Goal: Task Accomplishment & Management: Manage account settings

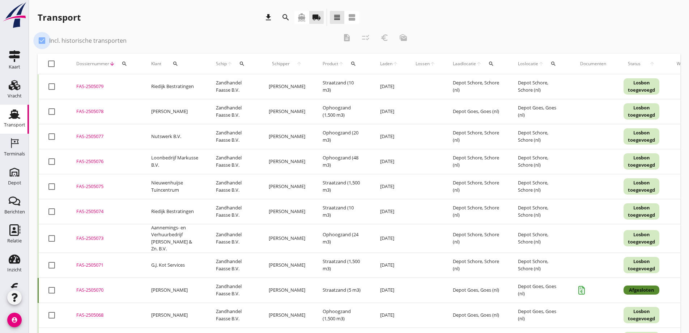
click at [42, 42] on div at bounding box center [42, 40] width 12 height 12
checkbox input "false"
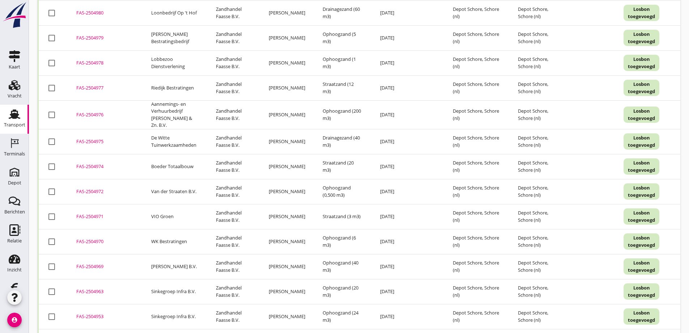
scroll to position [1928, 0]
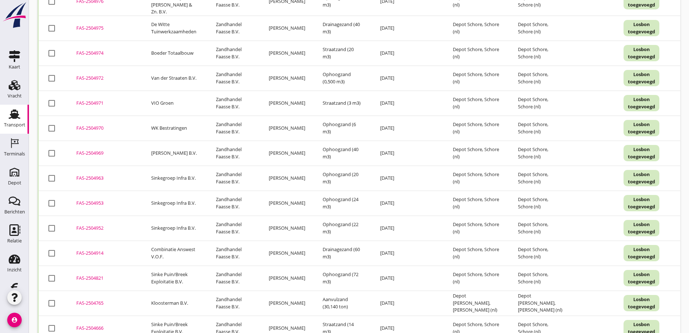
click at [94, 299] on div "FAS-2504765" at bounding box center [105, 302] width 58 height 7
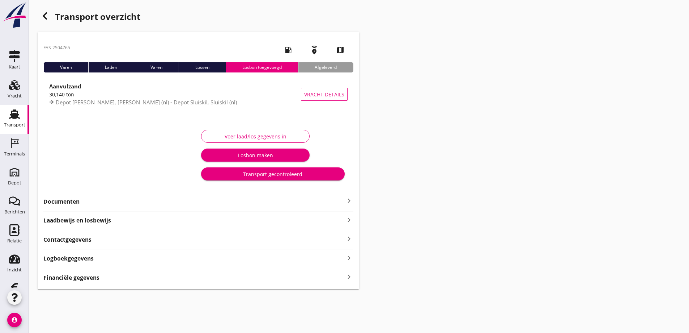
click at [92, 278] on strong "Financiële gegevens" at bounding box center [71, 277] width 56 height 8
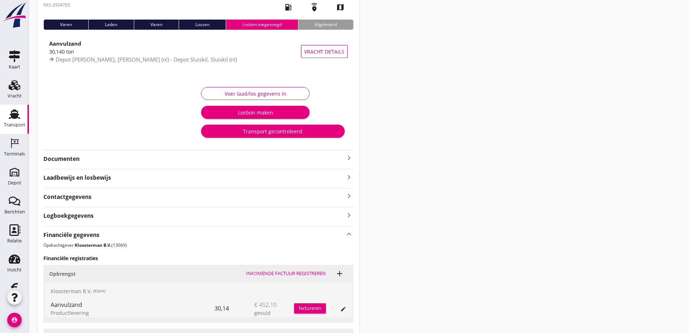
scroll to position [119, 0]
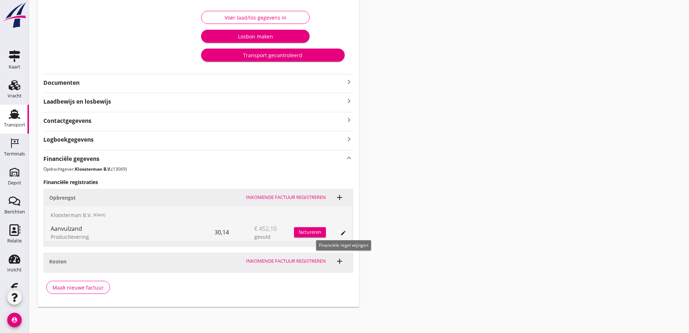
click at [343, 231] on icon "edit" at bounding box center [344, 233] width 6 height 6
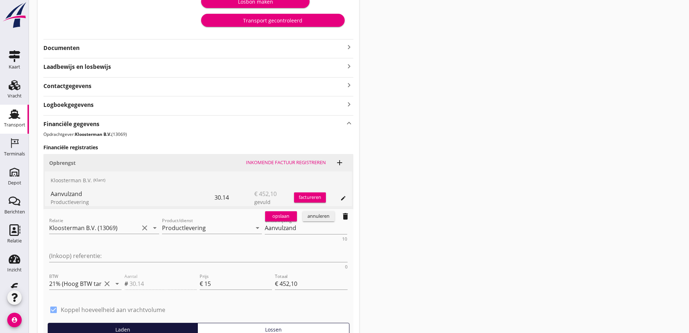
scroll to position [222, 0]
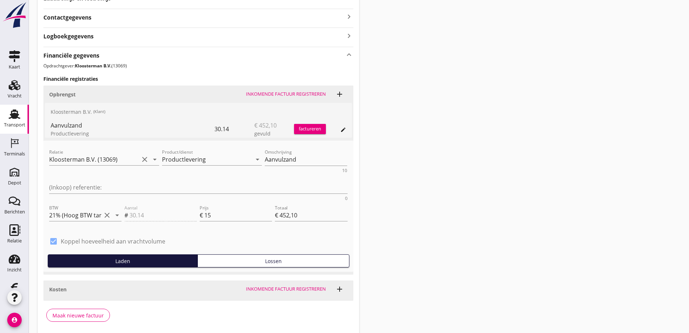
click at [176, 286] on div "Financiële gegevens keyboard_arrow_up Opdrachtgever: Kloosterman B.V. (13069) F…" at bounding box center [198, 187] width 310 height 280
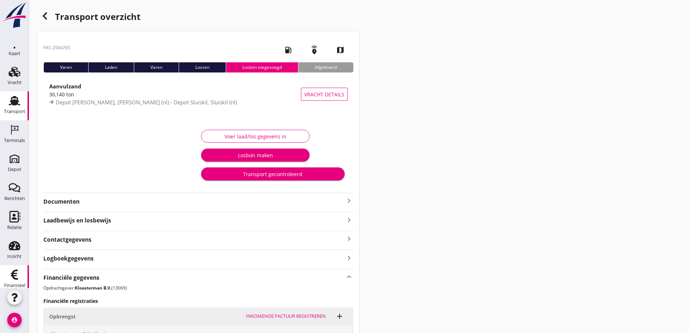
scroll to position [21, 0]
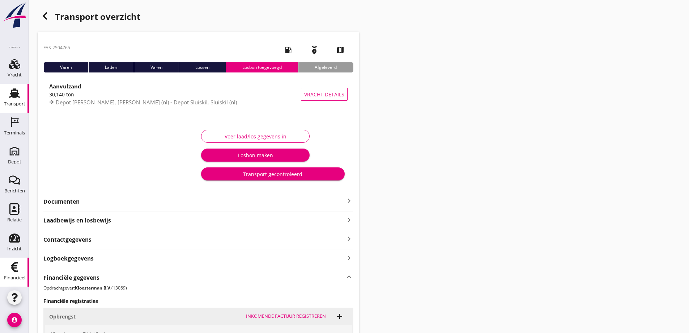
click at [13, 263] on icon "Financieel" at bounding box center [15, 267] width 12 height 12
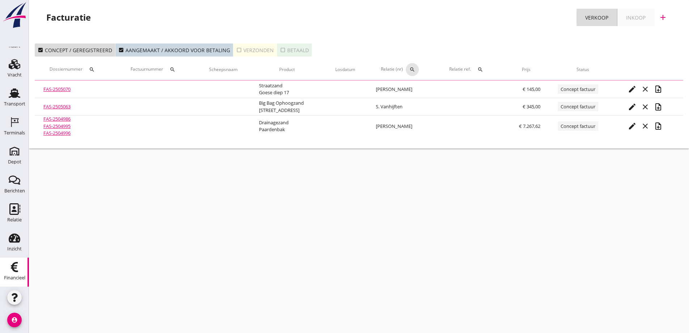
click at [413, 68] on tr "Dossiernummer search Factuurnummer search Scheepsnaam Product Losdatum Relatie …" at bounding box center [359, 69] width 649 height 20
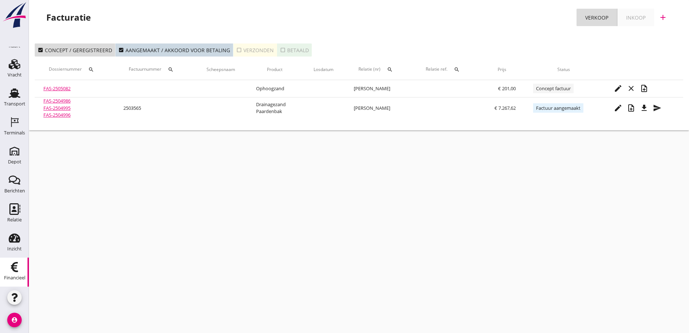
click at [390, 68] on icon "search" at bounding box center [390, 70] width 6 height 6
click at [397, 87] on input "text" at bounding box center [423, 91] width 75 height 12
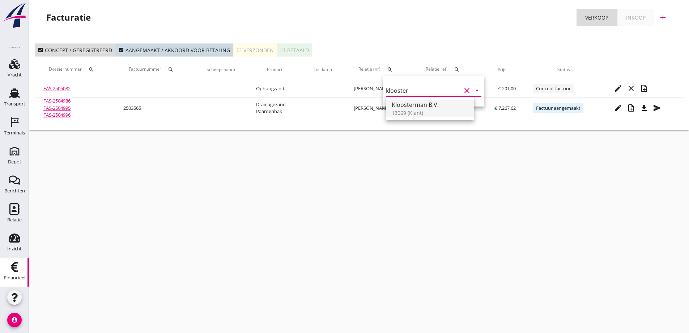
click at [417, 106] on div "Kloosterman B.V." at bounding box center [430, 104] width 77 height 9
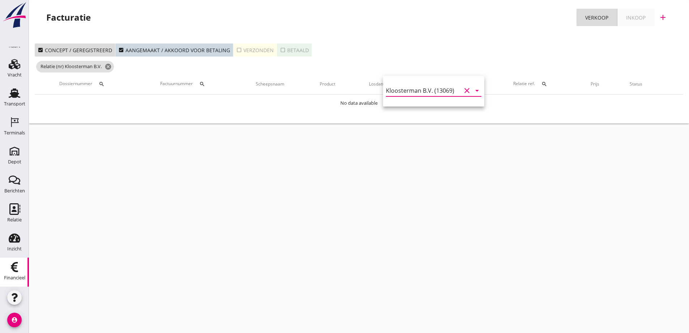
type input "Kloosterman B.V. (13069)"
click at [263, 48] on div "check_box_outline_blank Verzonden" at bounding box center [255, 50] width 38 height 8
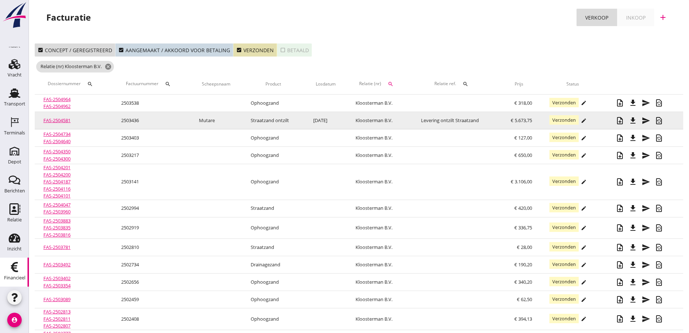
click at [56, 118] on link "FAS-2504581" at bounding box center [56, 120] width 27 height 7
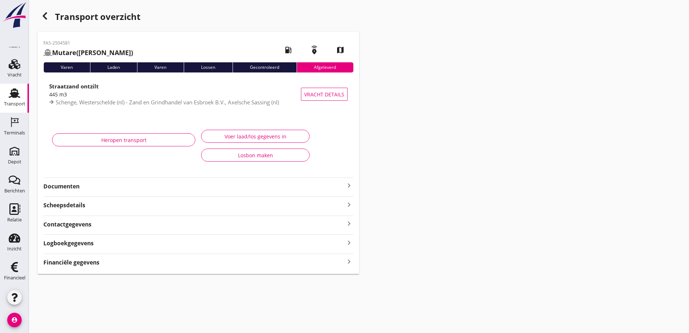
click at [80, 262] on strong "Financiële gegevens" at bounding box center [71, 262] width 56 height 8
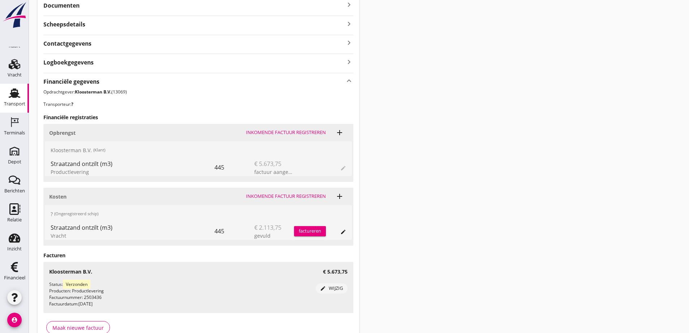
scroll to position [181, 0]
click at [344, 228] on icon "edit" at bounding box center [344, 231] width 6 height 6
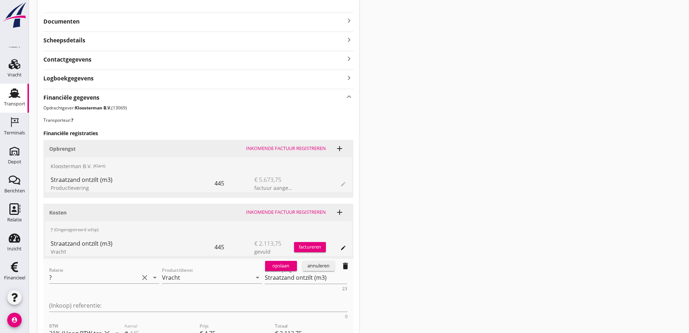
scroll to position [109, 0]
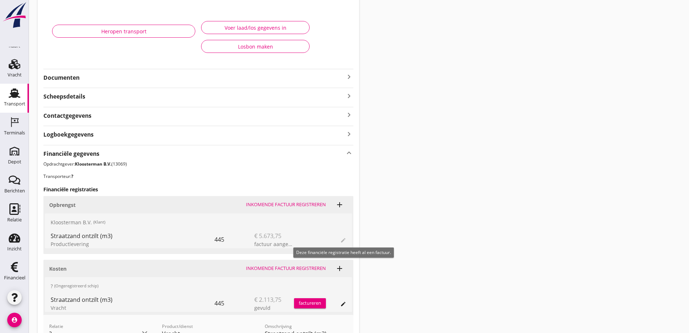
click at [342, 239] on span "edit" at bounding box center [344, 239] width 6 height 9
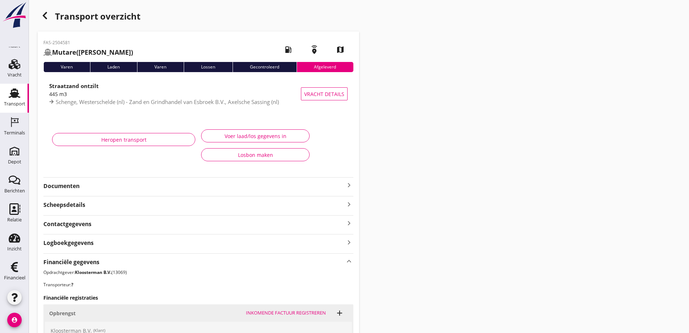
scroll to position [0, 0]
click at [71, 186] on strong "Documenten" at bounding box center [193, 186] width 301 height 8
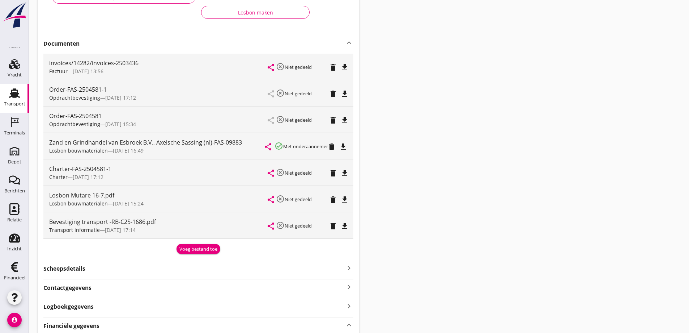
scroll to position [145, 0]
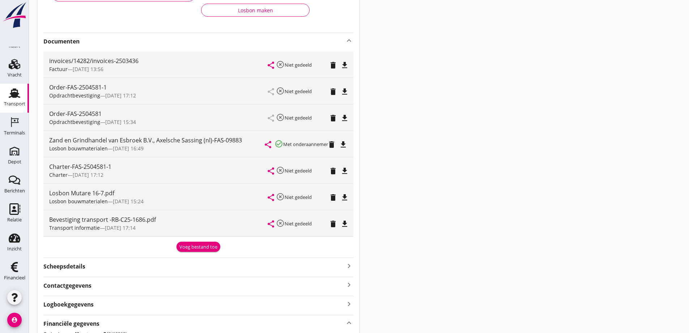
click at [345, 64] on icon "file_download" at bounding box center [345, 65] width 9 height 9
click at [345, 195] on icon "file_download" at bounding box center [345, 197] width 9 height 9
click at [346, 170] on icon "file_download" at bounding box center [345, 170] width 9 height 9
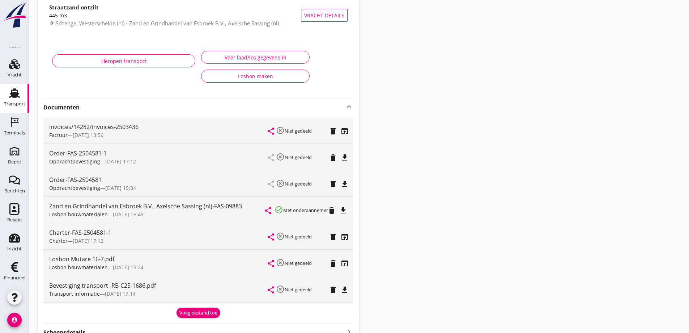
scroll to position [0, 0]
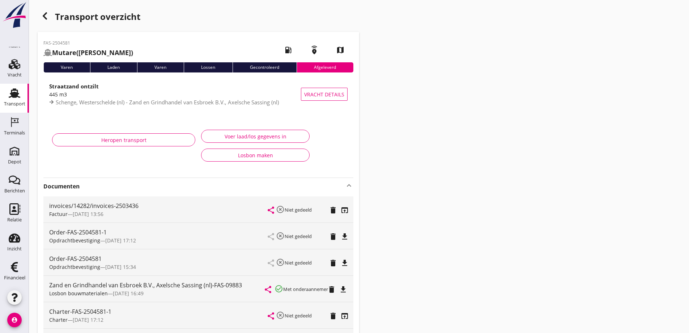
click at [45, 15] on use "button" at bounding box center [45, 15] width 4 height 7
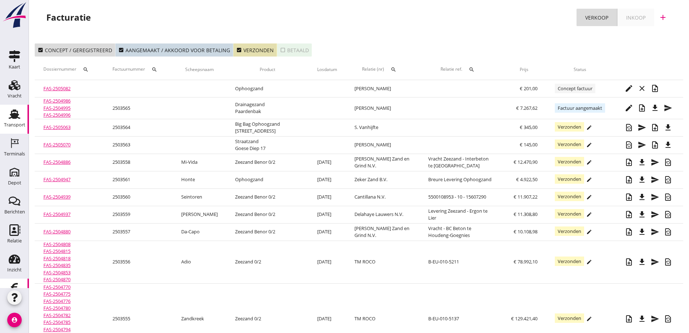
click at [12, 115] on use at bounding box center [15, 113] width 12 height 9
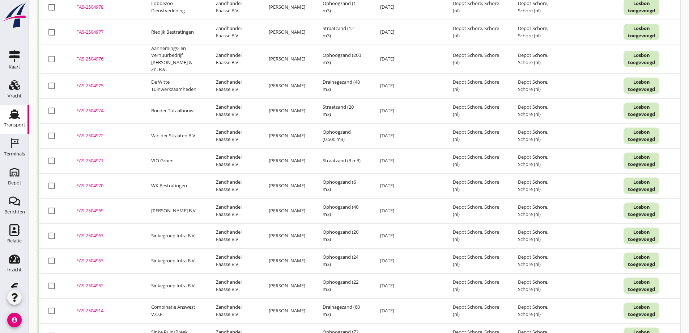
scroll to position [1953, 0]
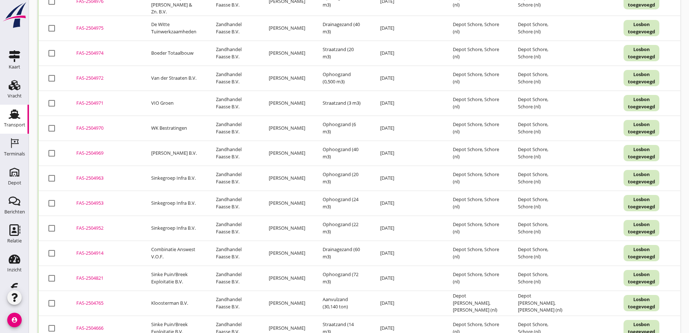
click at [98, 299] on div "FAS-2504765" at bounding box center [105, 302] width 58 height 7
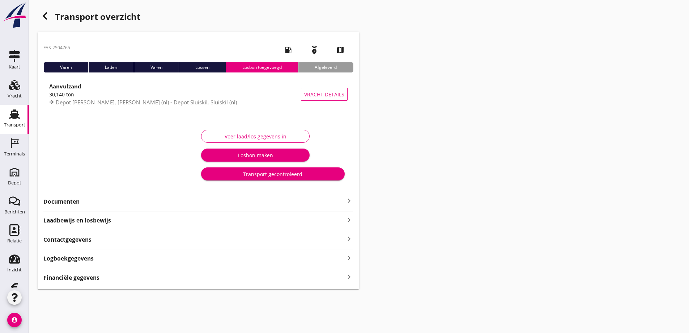
click at [111, 279] on div "Financiële gegevens keyboard_arrow_right" at bounding box center [198, 277] width 310 height 10
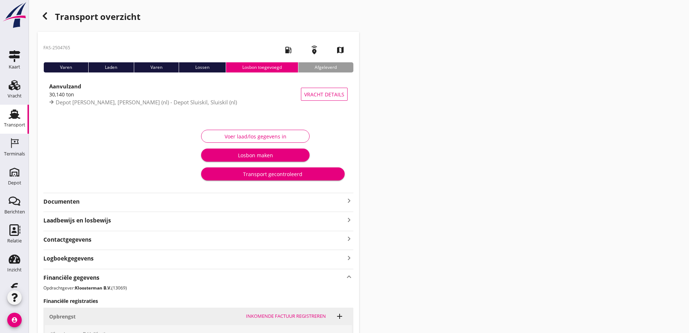
scroll to position [119, 0]
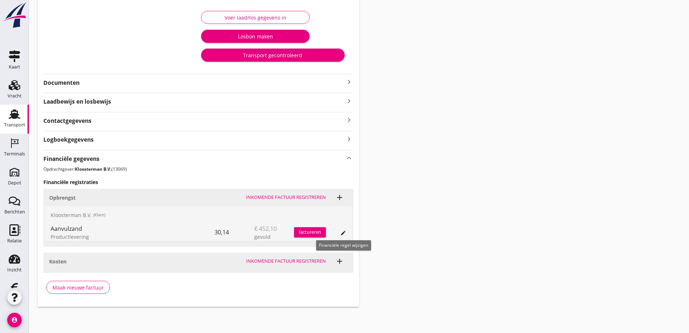
click at [342, 231] on icon "edit" at bounding box center [344, 233] width 6 height 6
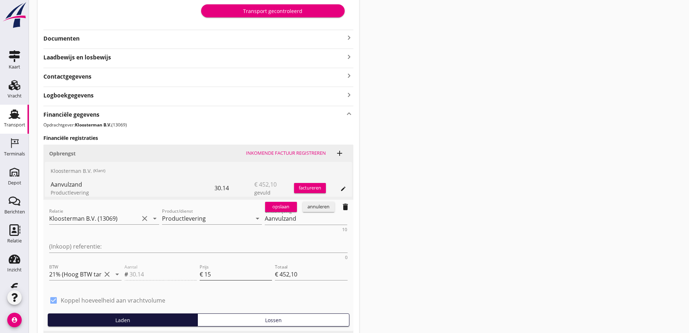
scroll to position [222, 0]
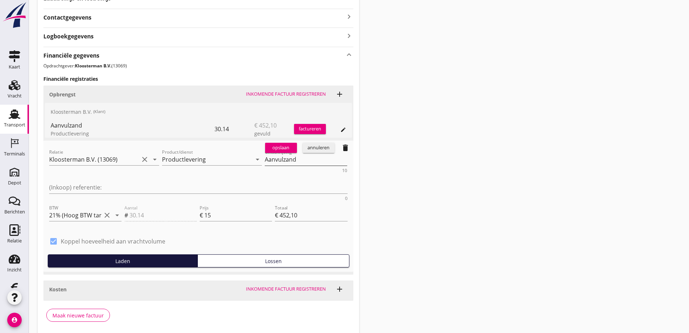
click at [265, 158] on textarea "Aanvulzand" at bounding box center [306, 159] width 83 height 12
click at [145, 202] on div "Aantal # 30.14" at bounding box center [160, 216] width 75 height 28
click at [214, 209] on input "15" at bounding box center [238, 215] width 68 height 12
type input "1"
type input "€ 30,14"
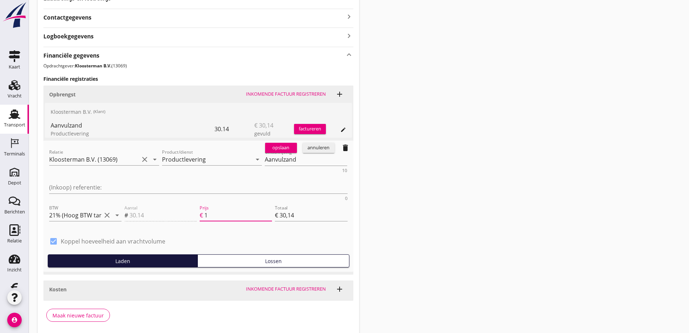
type input "€ 0,00"
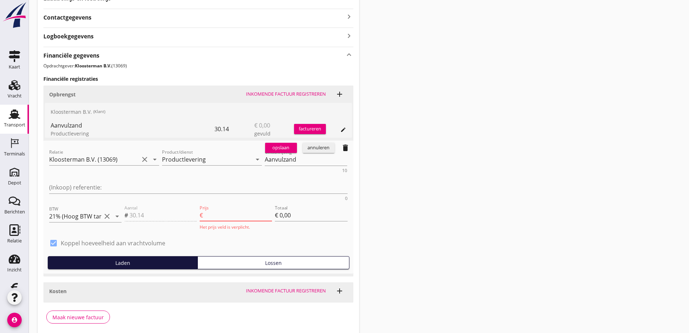
type input "8"
type input "€ 241,12"
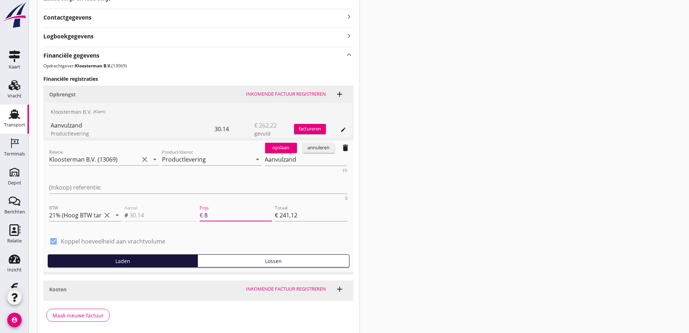
type input "8.7"
type input "€ 262,22"
type input "8.75"
type input "€ 263,73"
type input "8.75"
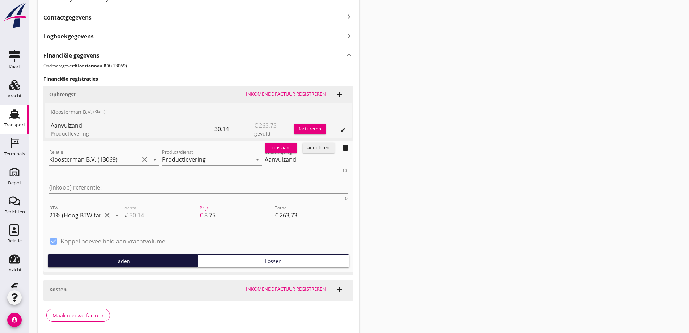
click at [242, 235] on div "check_box Koppel hoeveelheid aan vrachtvolume" at bounding box center [198, 244] width 299 height 19
click at [283, 146] on div "opslaan" at bounding box center [281, 147] width 26 height 7
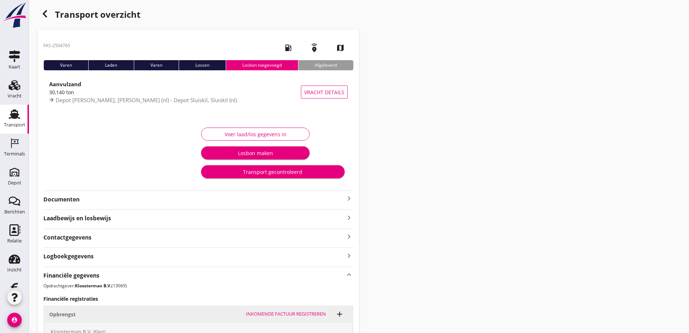
scroll to position [0, 0]
